Goal: Task Accomplishment & Management: Complete application form

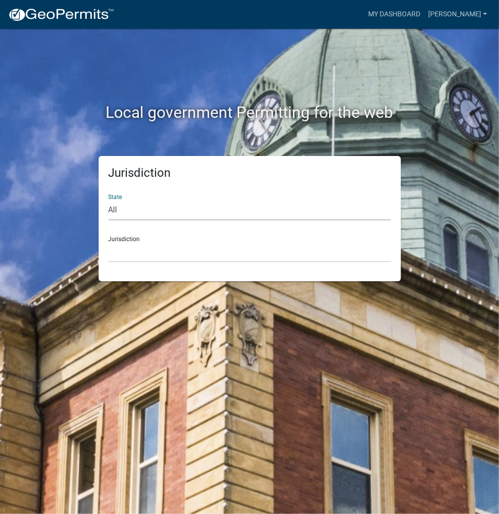
click at [193, 210] on select "All [US_STATE] [US_STATE] [US_STATE] [US_STATE] [US_STATE] [US_STATE] [US_STATE…" at bounding box center [249, 210] width 282 height 20
select select "[US_STATE]"
click at [108, 200] on select "All [US_STATE] [US_STATE] [US_STATE] [US_STATE] [US_STATE] [US_STATE] [US_STATE…" at bounding box center [249, 210] width 282 height 20
click at [153, 252] on select "City of [GEOGRAPHIC_DATA], [US_STATE] City of [GEOGRAPHIC_DATA], [US_STATE] Cit…" at bounding box center [249, 252] width 282 height 20
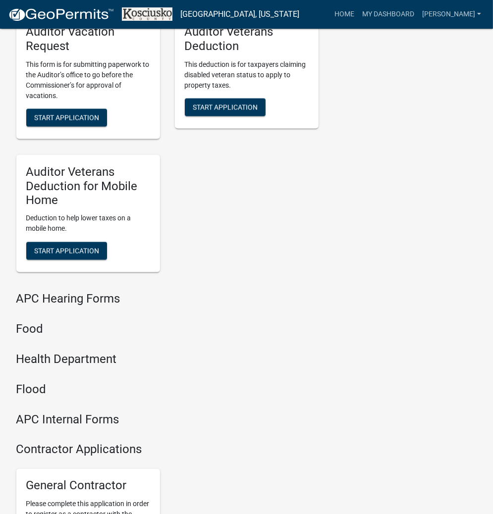
scroll to position [1188, 0]
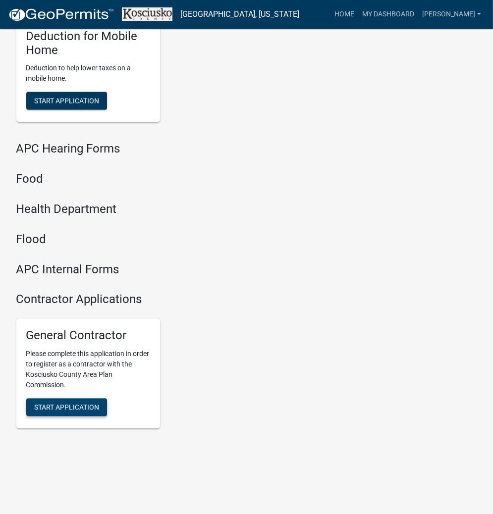
click at [58, 410] on span "Start Application" at bounding box center [66, 408] width 65 height 8
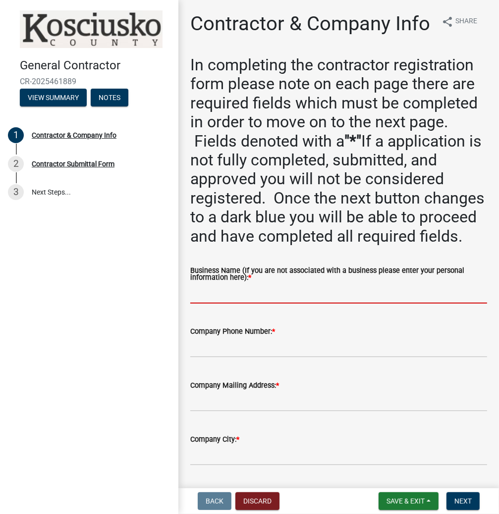
click at [235, 303] on input "Business Name (If you are not associated with a business please enter your pers…" at bounding box center [338, 293] width 297 height 20
type input "[PERSON_NAME]"
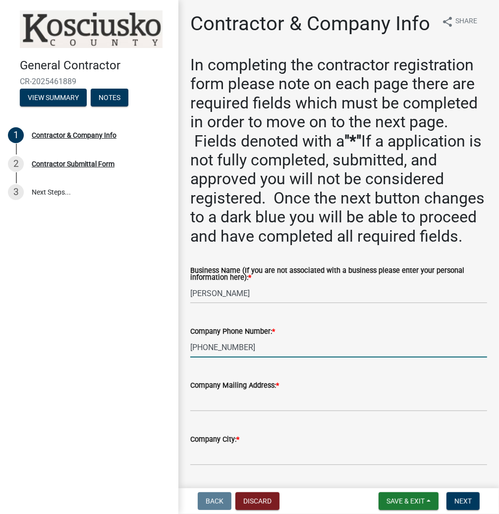
type input "[PHONE_NUMBER]"
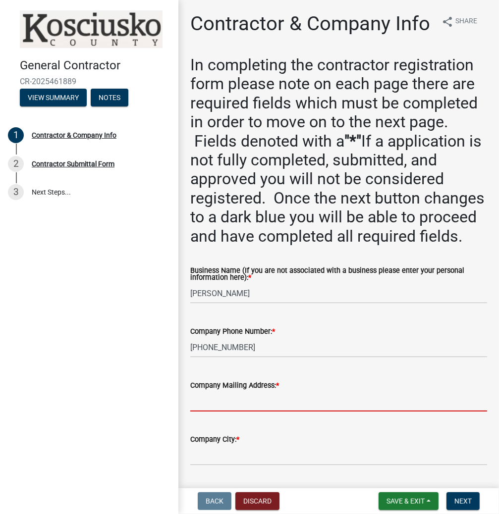
click at [259, 411] on input "Company Mailing Address: *" at bounding box center [338, 401] width 297 height 20
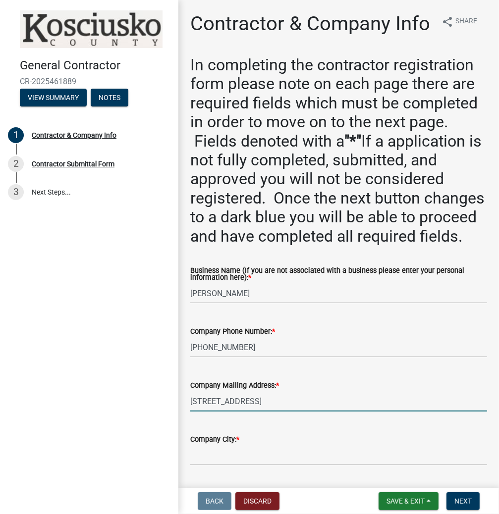
type input "[STREET_ADDRESS]"
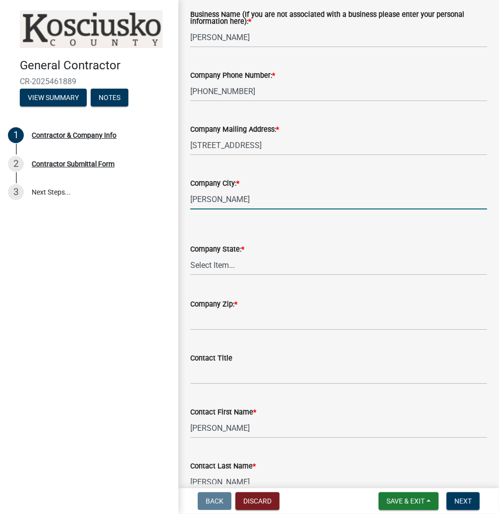
type input "[PERSON_NAME]"
select select "IN"
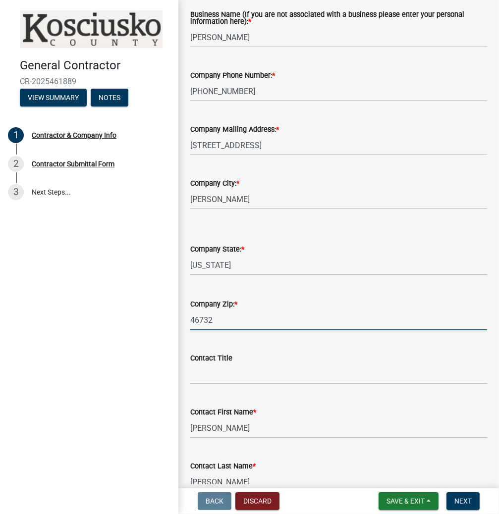
type input "46732"
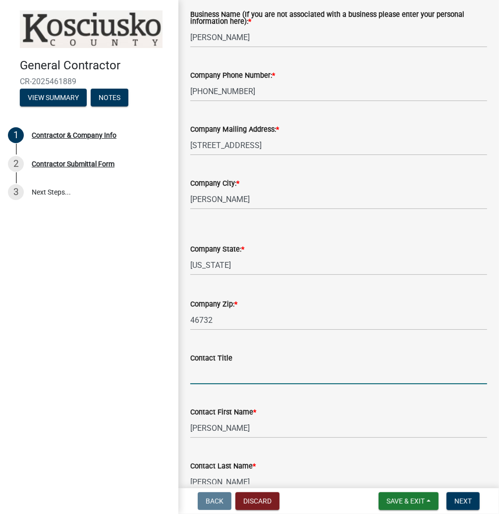
type input "A"
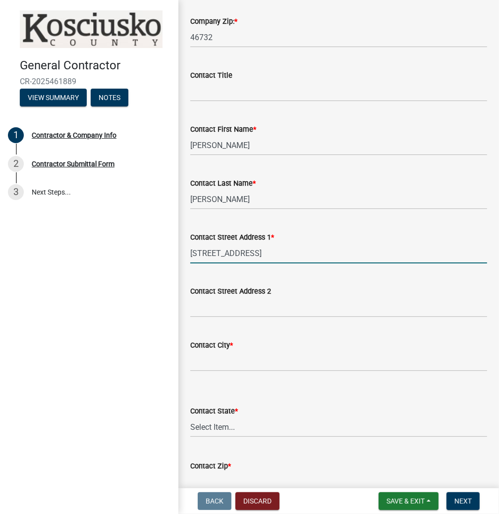
type input "[STREET_ADDRESS]"
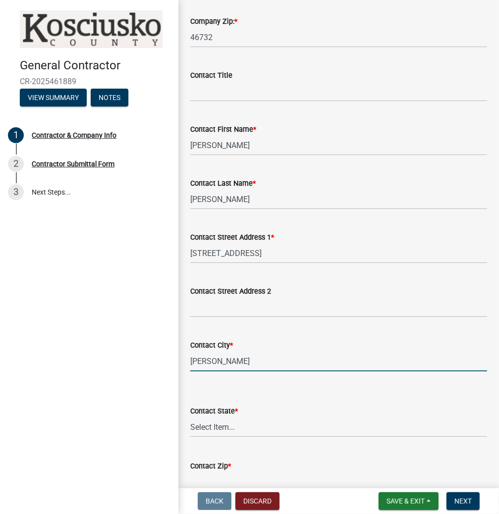
type input "[PERSON_NAME]"
select select "IN"
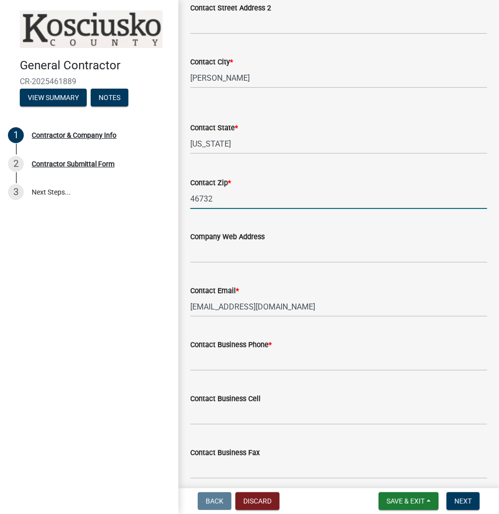
type input "46732"
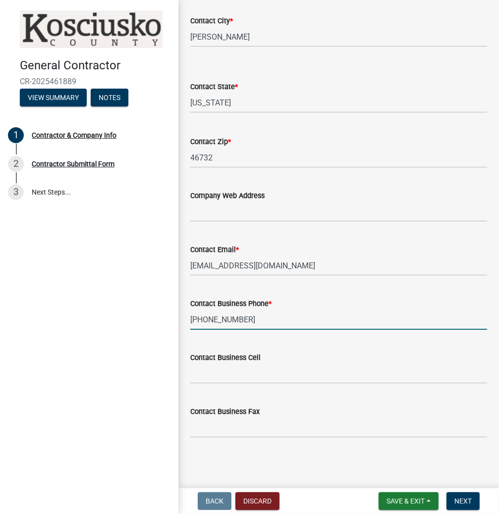
scroll to position [906, 0]
type input "[PHONE_NUMBER]"
click at [467, 497] on span "Next" at bounding box center [462, 501] width 17 height 8
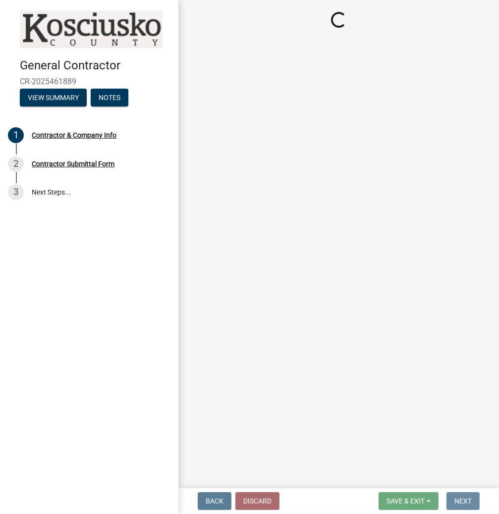
scroll to position [0, 0]
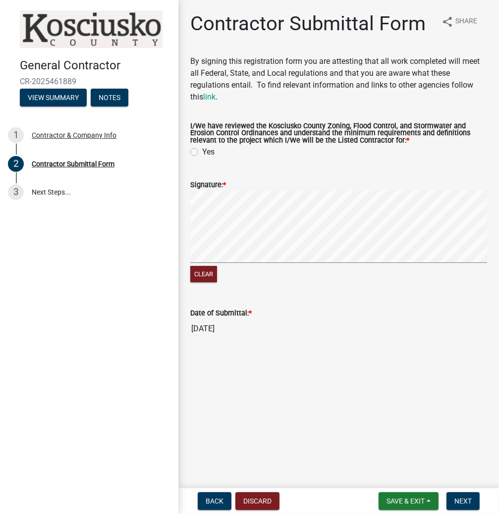
click at [202, 154] on label "Yes" at bounding box center [208, 152] width 12 height 12
click at [202, 152] on input "Yes" at bounding box center [205, 149] width 6 height 6
radio input "true"
click at [465, 503] on span "Next" at bounding box center [462, 501] width 17 height 8
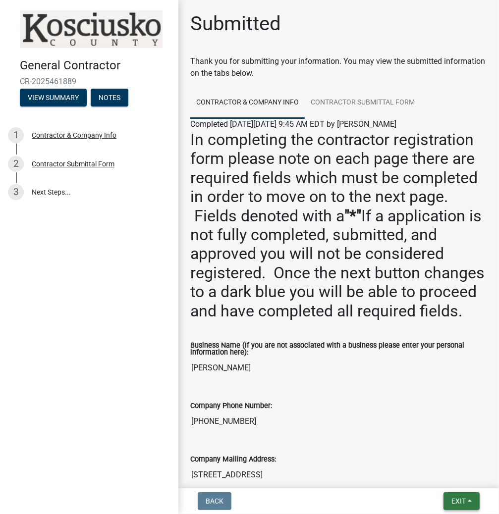
click at [452, 495] on button "Exit" at bounding box center [461, 501] width 36 height 18
click at [436, 478] on button "Save & Exit" at bounding box center [440, 475] width 79 height 24
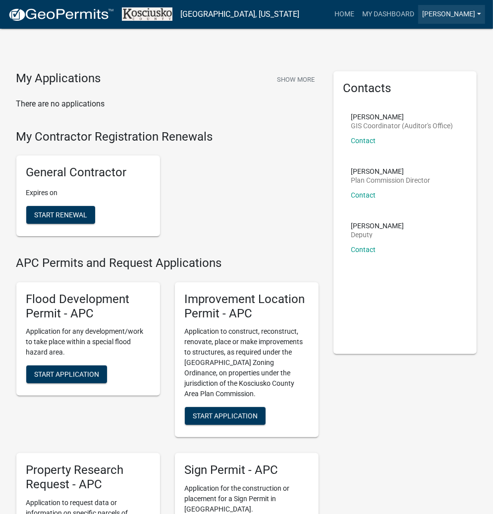
click at [456, 12] on link "[PERSON_NAME]" at bounding box center [451, 14] width 67 height 19
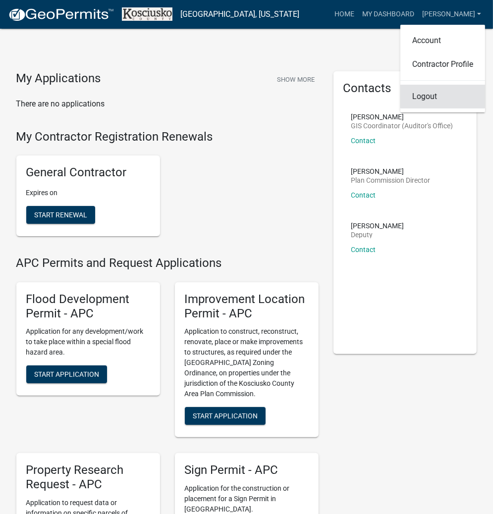
click at [431, 99] on link "Logout" at bounding box center [442, 97] width 85 height 24
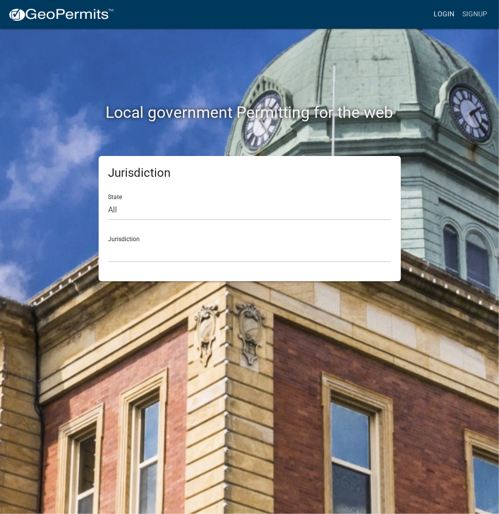
click at [442, 13] on link "Login" at bounding box center [443, 14] width 29 height 19
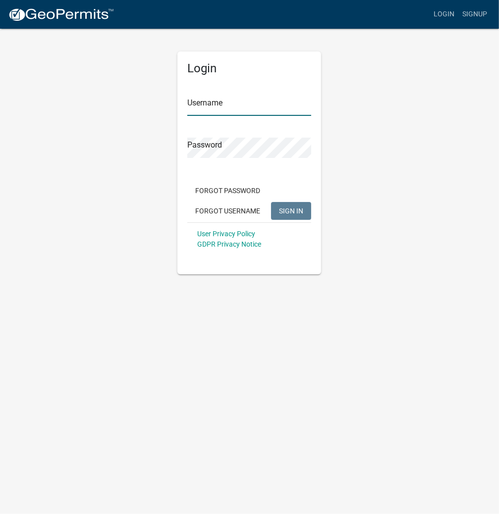
click at [265, 101] on input "Username" at bounding box center [249, 106] width 124 height 20
type input "kosplanning"
click at [271, 202] on button "SIGN IN" at bounding box center [291, 211] width 40 height 18
